Goal: Navigation & Orientation: Find specific page/section

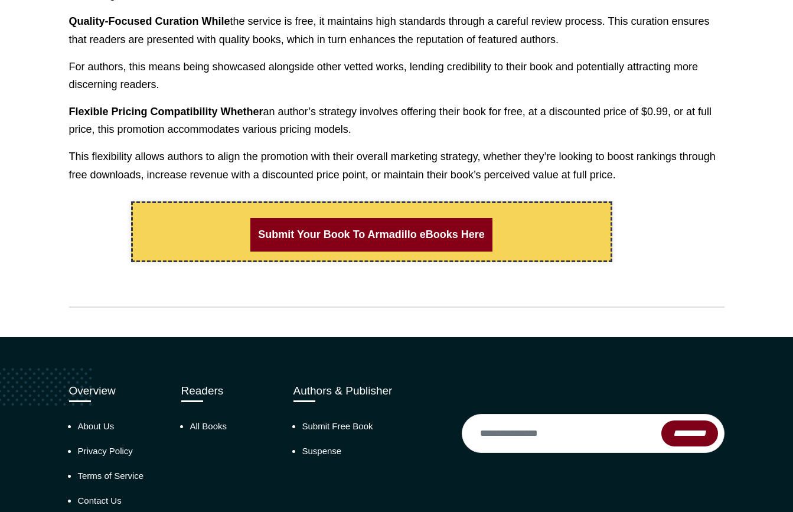
scroll to position [965, 0]
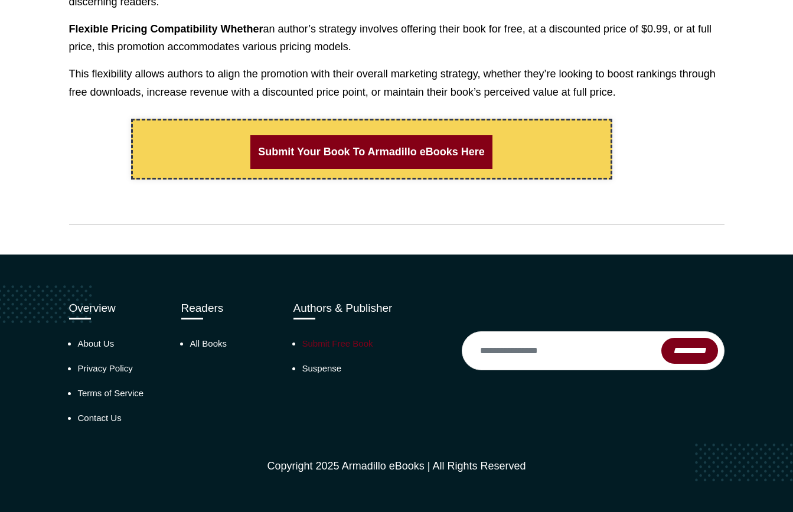
click at [327, 344] on link "Submit Free Book" at bounding box center [337, 344] width 71 height 10
click at [209, 344] on link "All Books" at bounding box center [208, 344] width 37 height 10
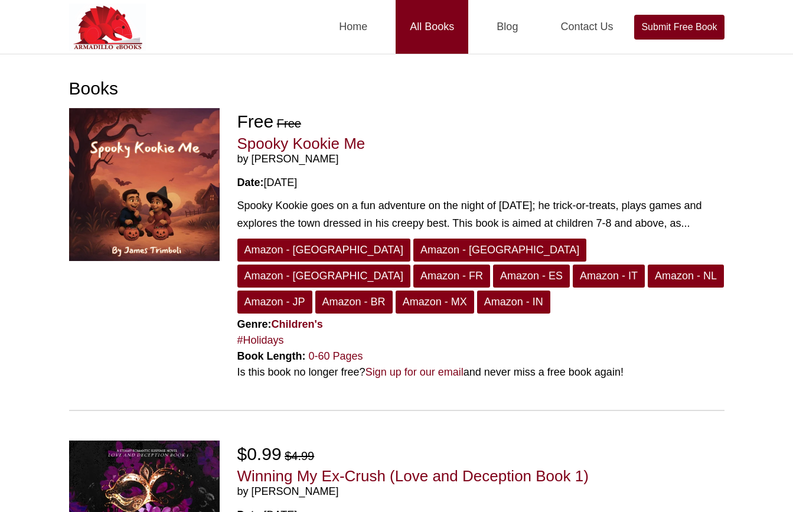
click at [435, 33] on link "All Books" at bounding box center [432, 27] width 73 height 54
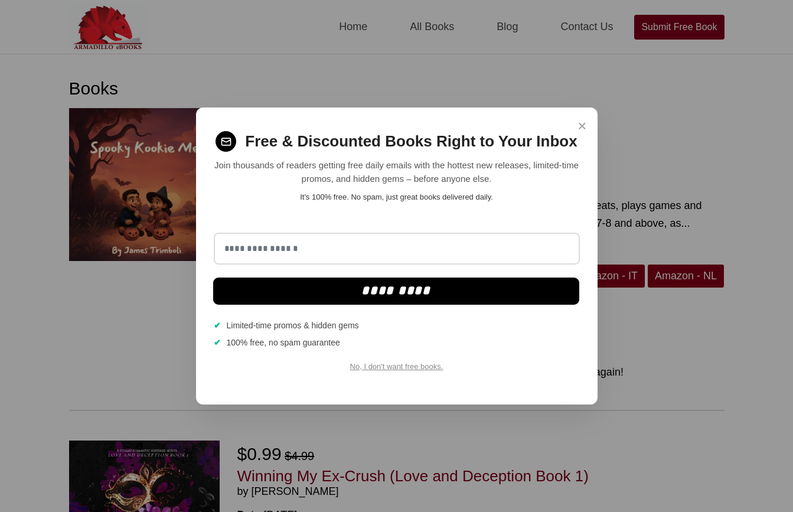
click at [581, 126] on span "×" at bounding box center [582, 126] width 9 height 23
